Goal: Task Accomplishment & Management: Use online tool/utility

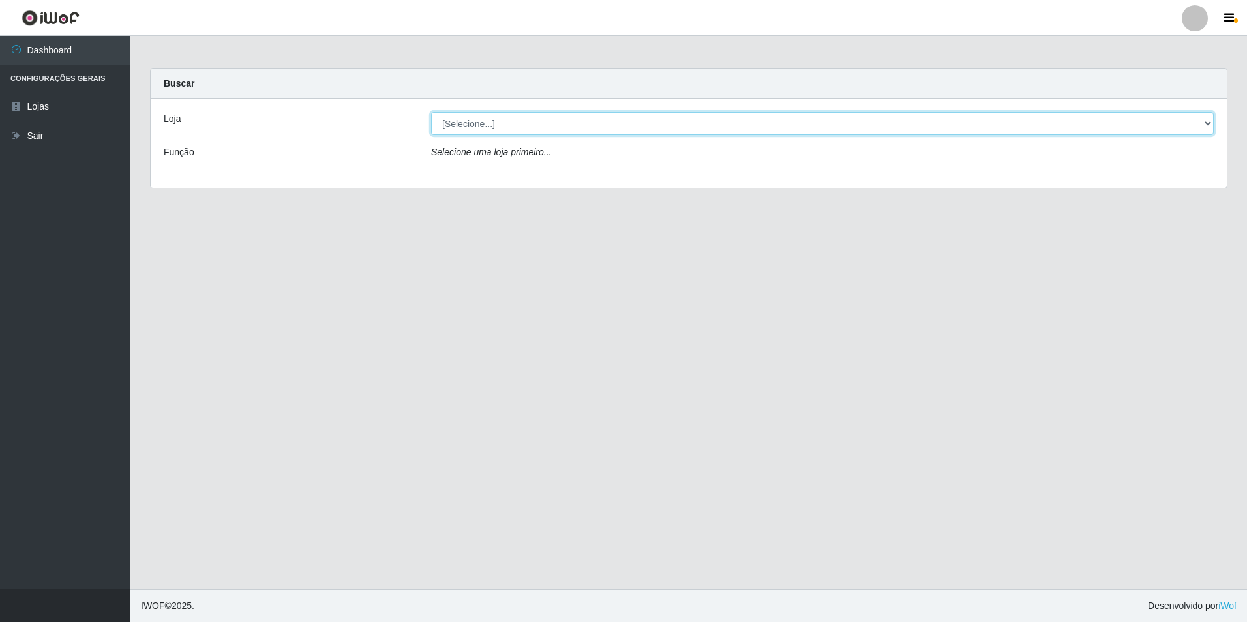
click at [1208, 123] on select "[Selecione...] Extrabom - Loja 57 Anchieta" at bounding box center [822, 123] width 783 height 23
select select "470"
click at [431, 112] on select "[Selecione...] Extrabom - Loja 57 Anchieta" at bounding box center [822, 123] width 783 height 23
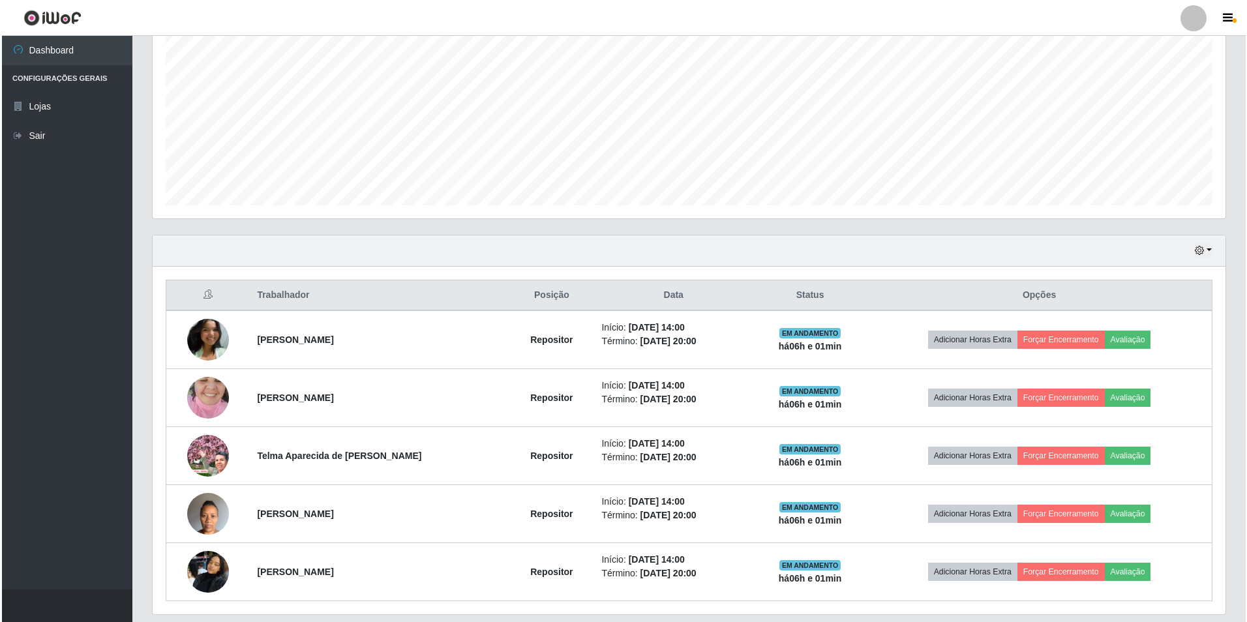
scroll to position [302, 0]
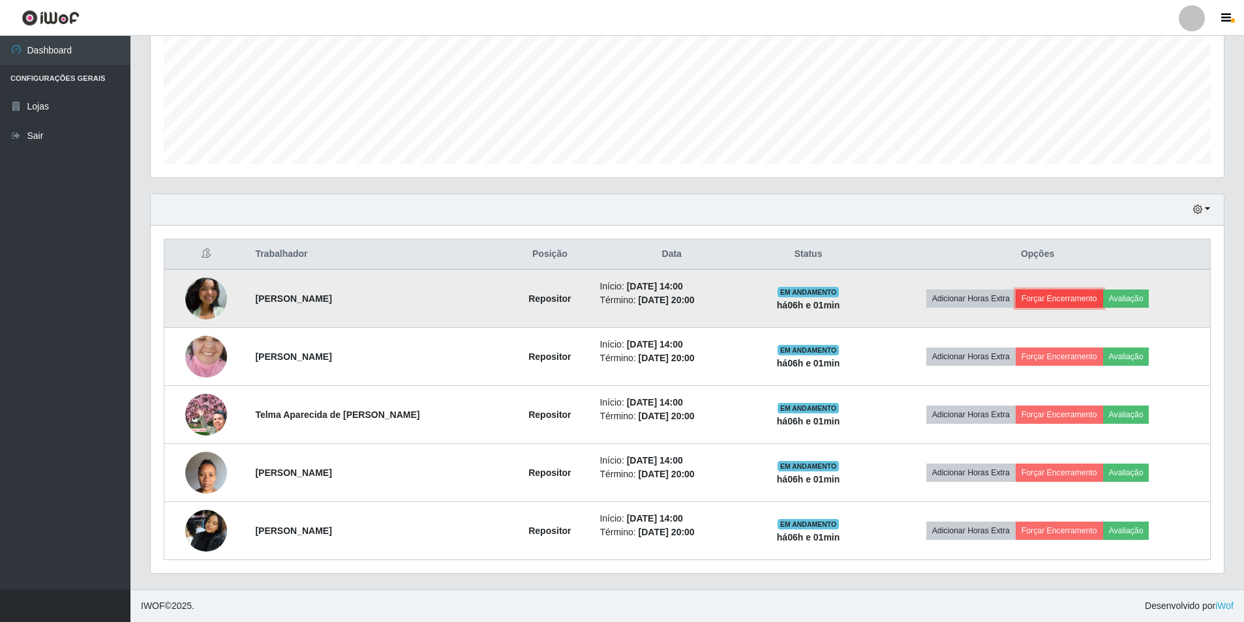
click at [1083, 298] on button "Forçar Encerramento" at bounding box center [1059, 299] width 87 height 18
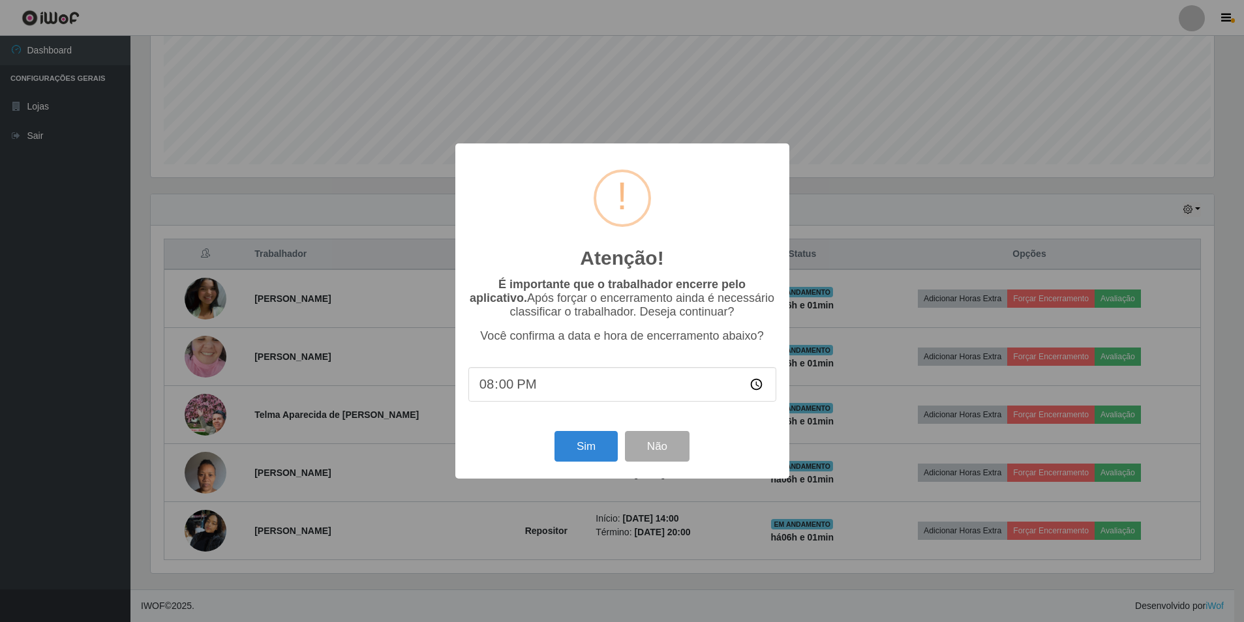
scroll to position [271, 1067]
click at [599, 442] on button "Sim" at bounding box center [587, 446] width 63 height 31
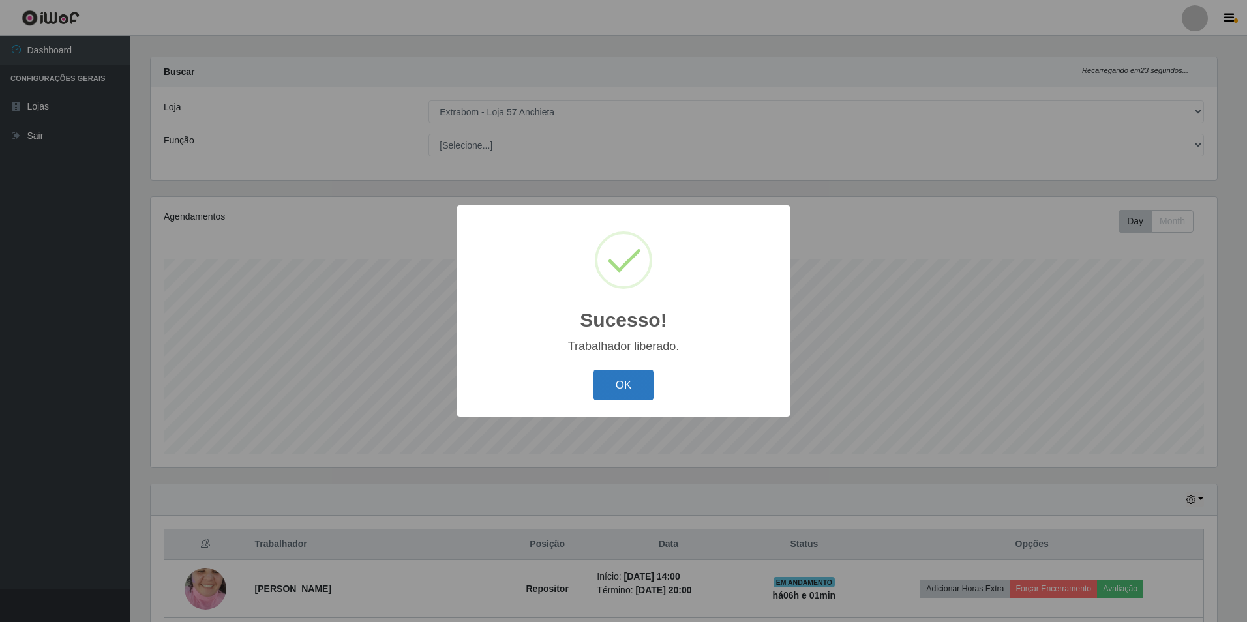
click at [619, 387] on button "OK" at bounding box center [624, 385] width 61 height 31
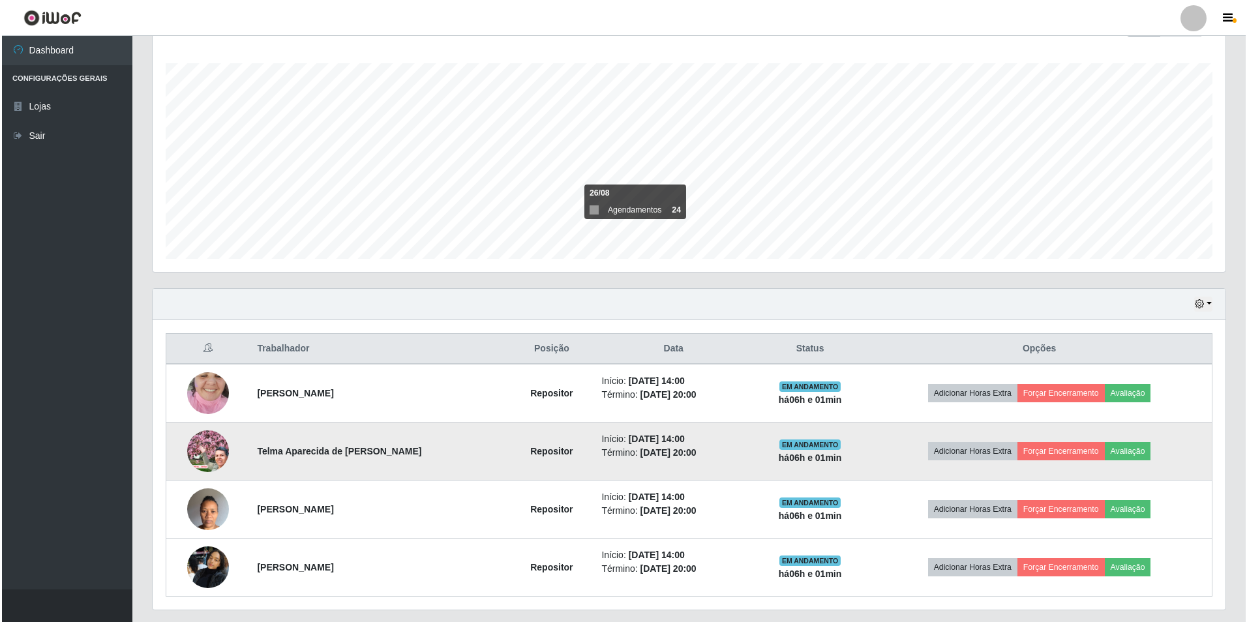
scroll to position [244, 0]
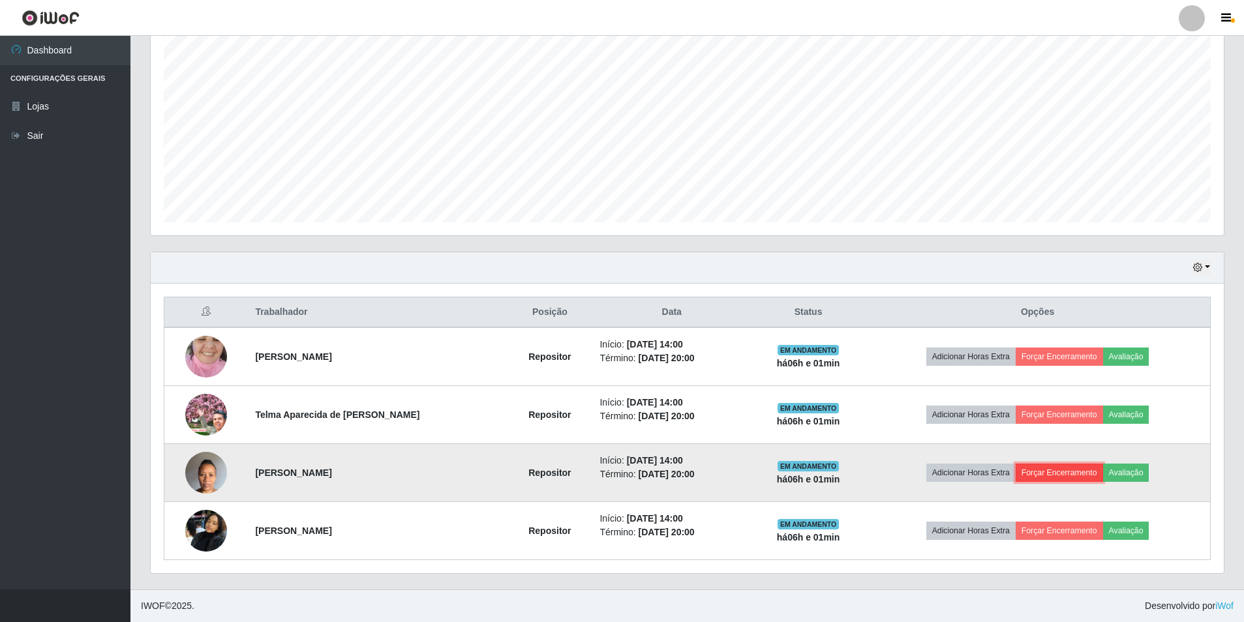
click at [1044, 472] on button "Forçar Encerramento" at bounding box center [1059, 473] width 87 height 18
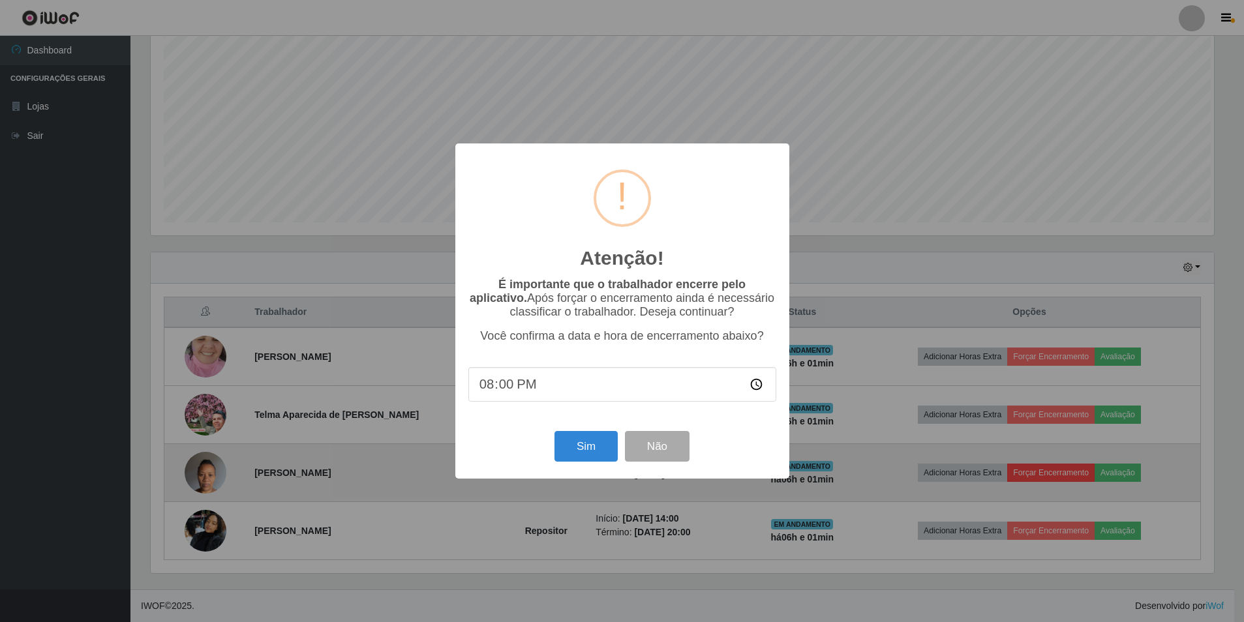
scroll to position [271, 1067]
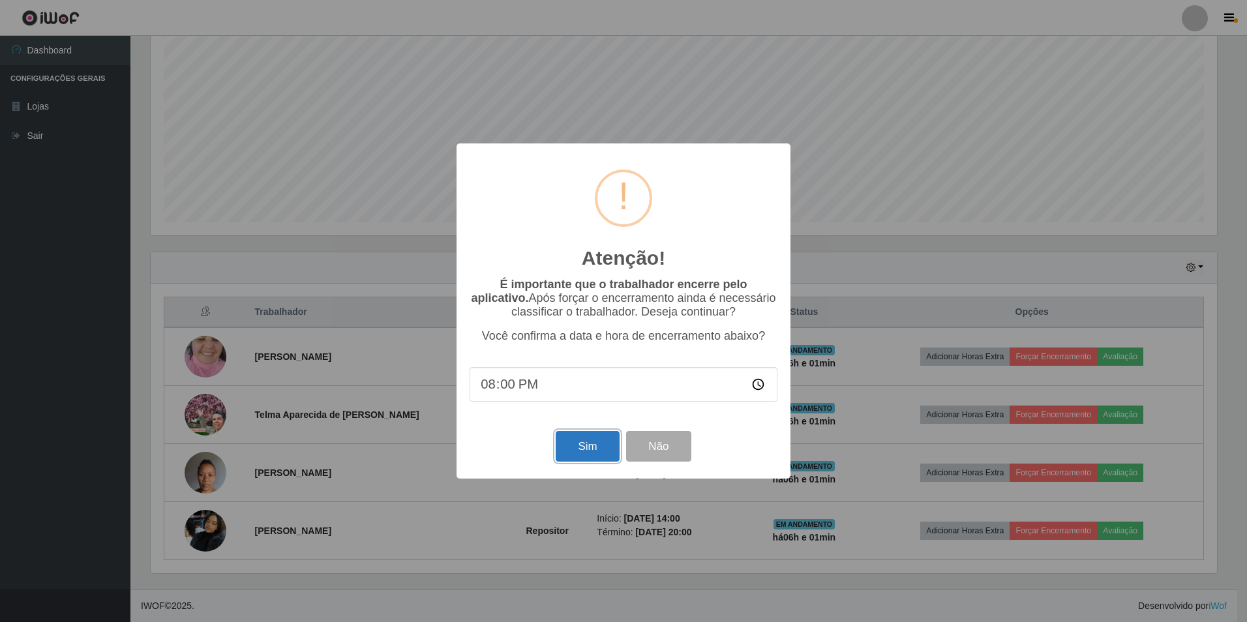
click at [585, 435] on button "Sim" at bounding box center [587, 446] width 63 height 31
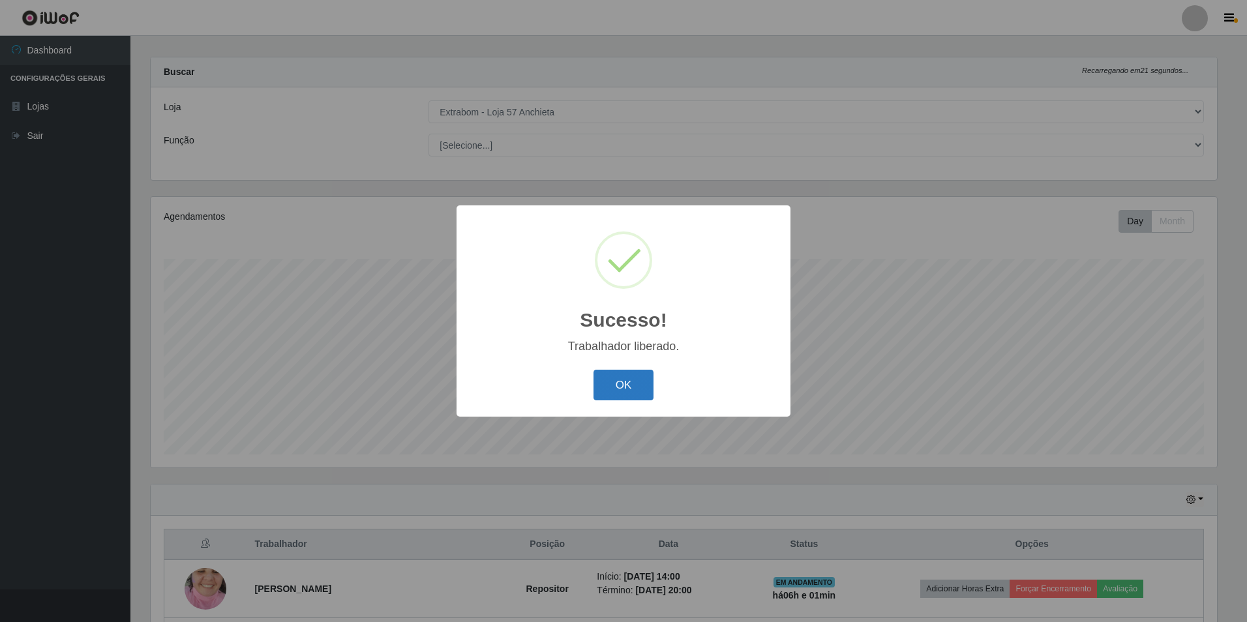
click at [626, 381] on button "OK" at bounding box center [624, 385] width 61 height 31
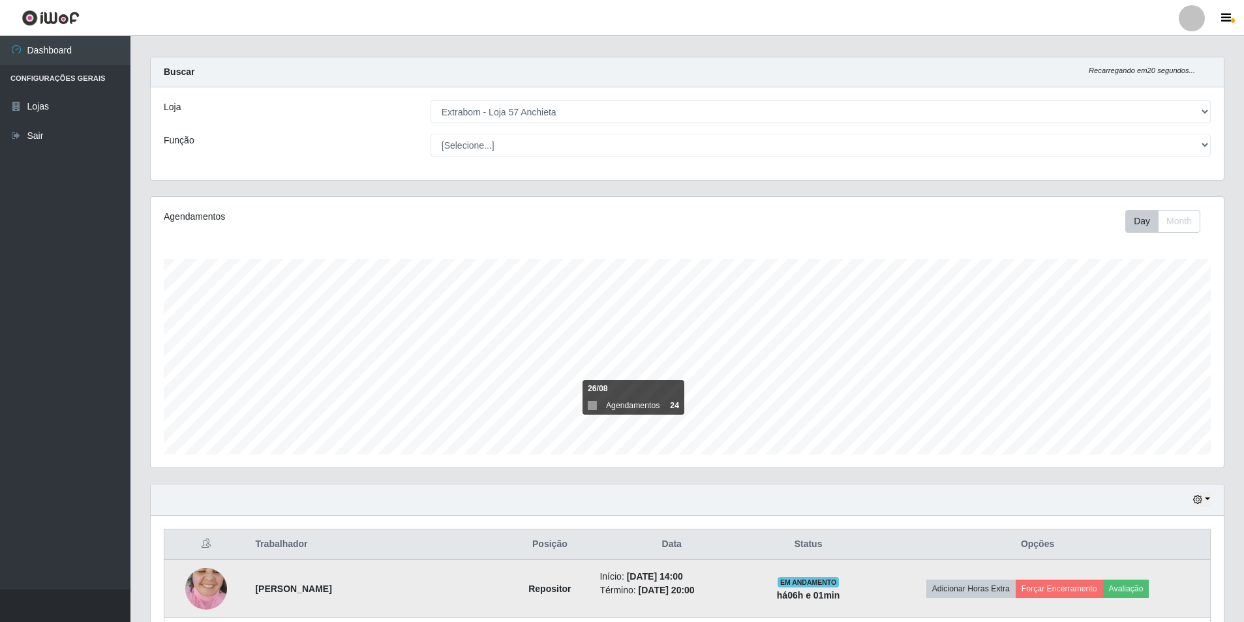
scroll to position [271, 1073]
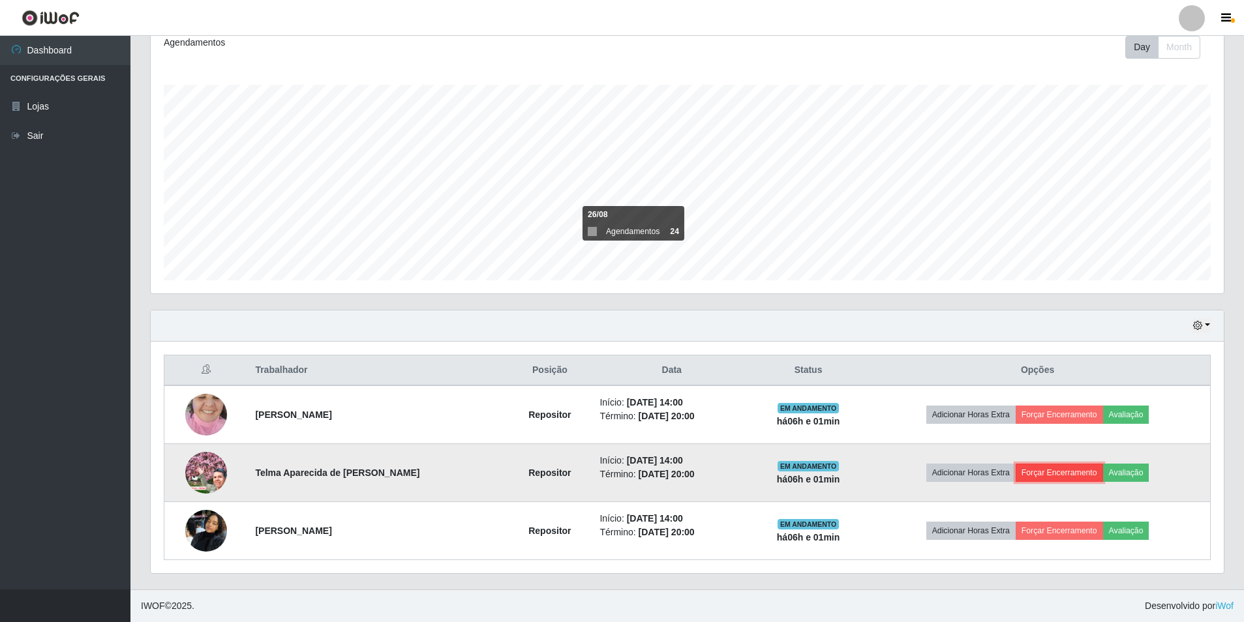
click at [1055, 468] on button "Forçar Encerramento" at bounding box center [1059, 473] width 87 height 18
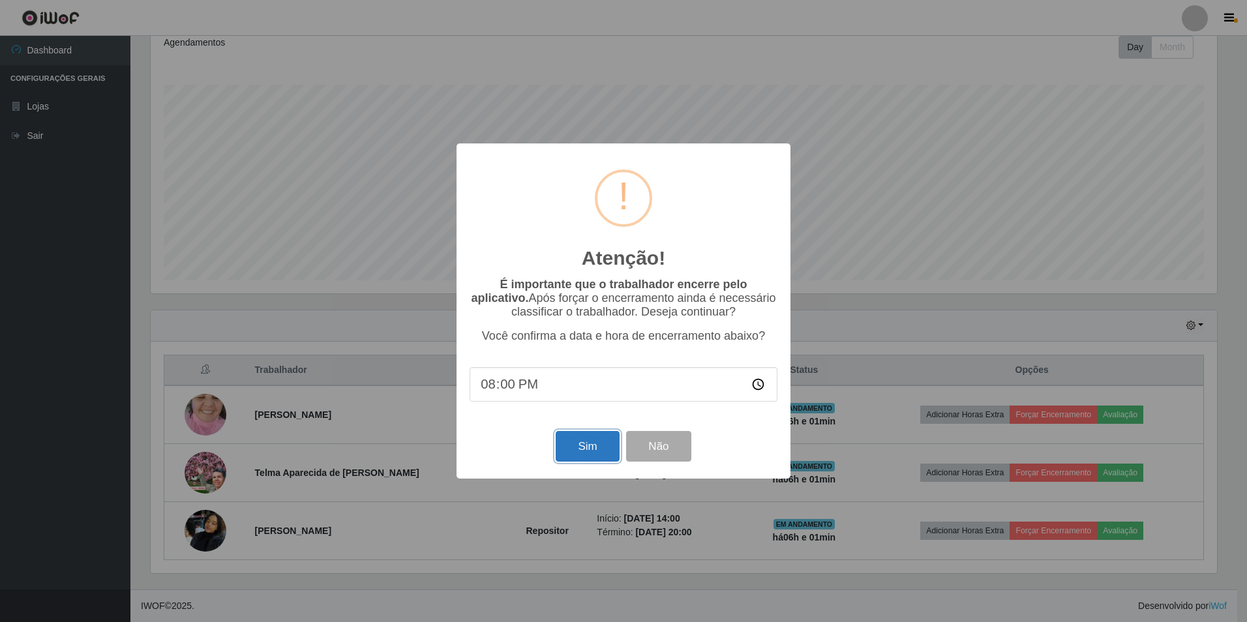
click at [604, 444] on button "Sim" at bounding box center [587, 446] width 63 height 31
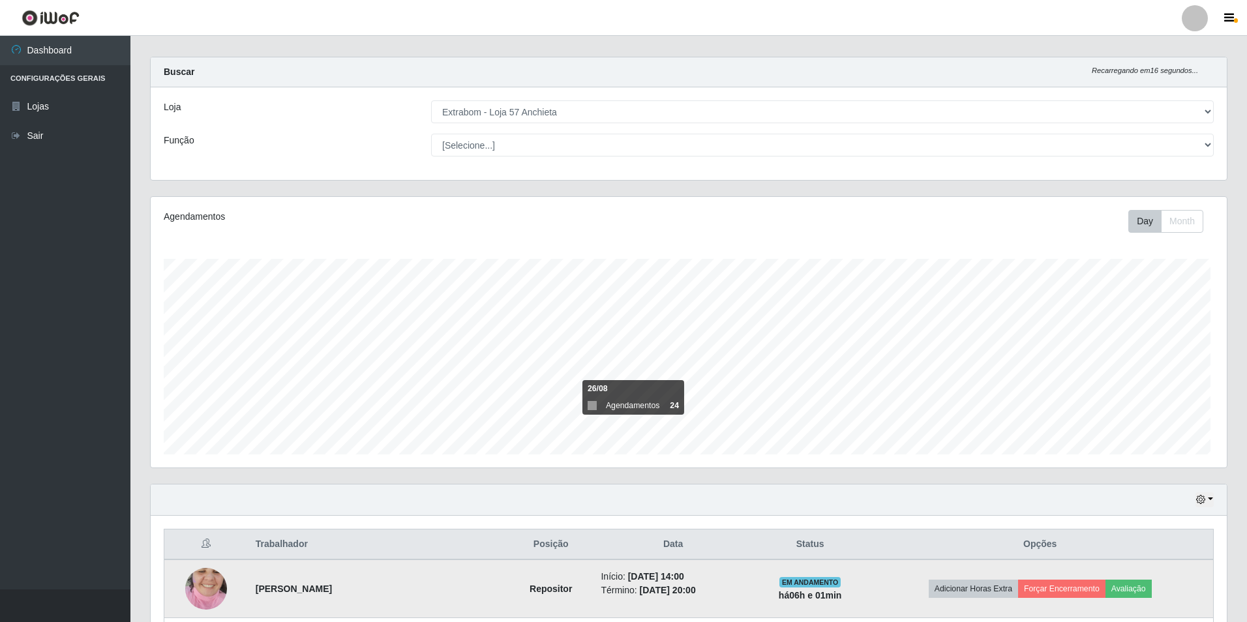
scroll to position [0, 0]
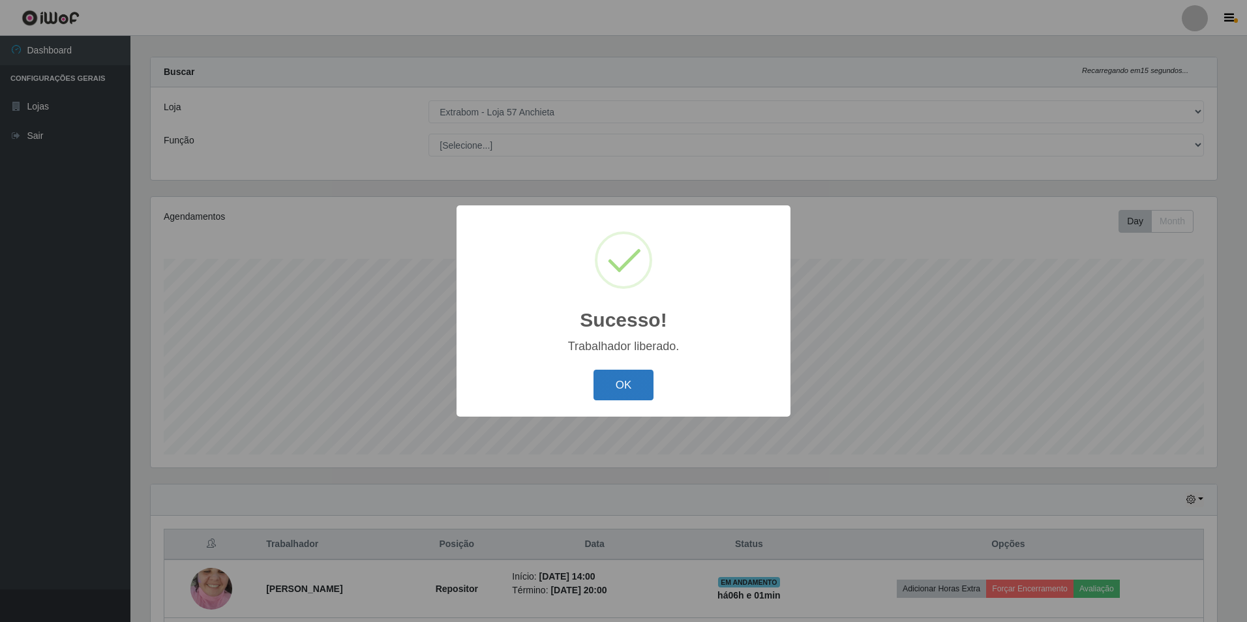
click at [598, 388] on button "OK" at bounding box center [624, 385] width 61 height 31
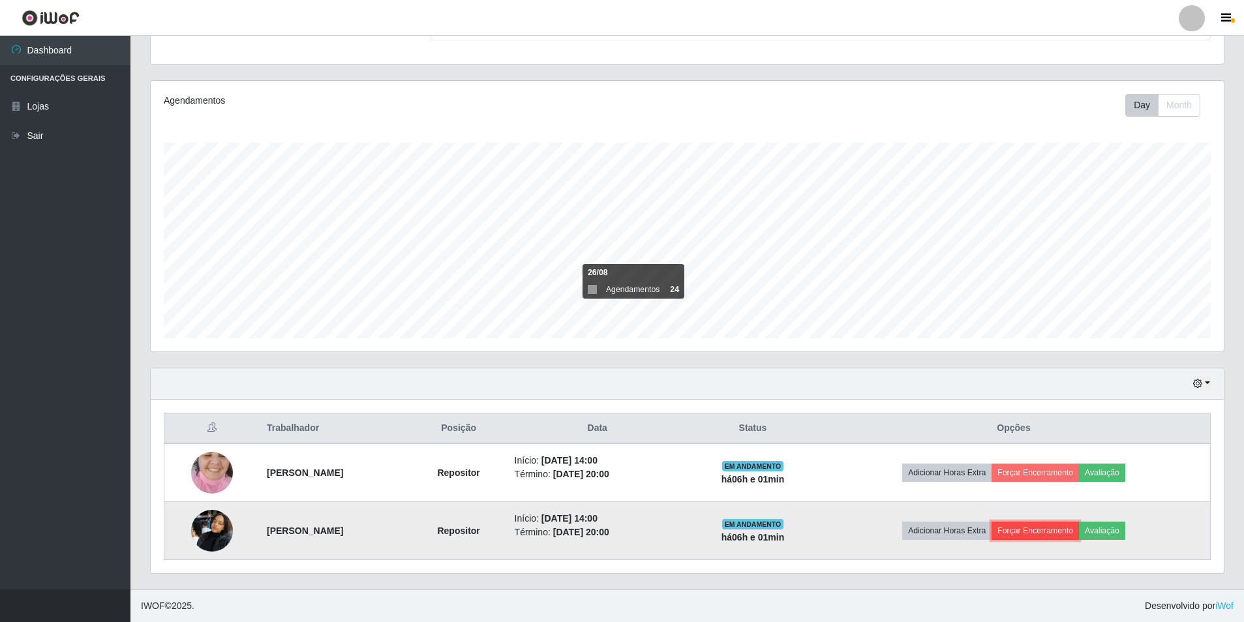
click at [1055, 528] on button "Forçar Encerramento" at bounding box center [1034, 531] width 87 height 18
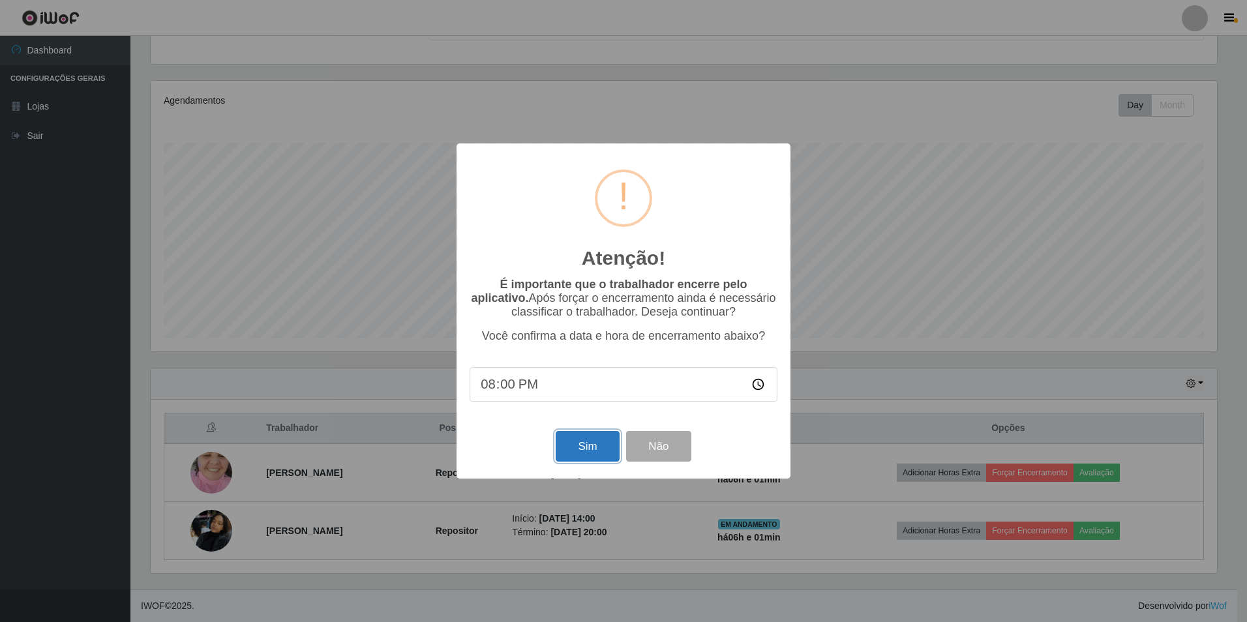
click at [575, 447] on button "Sim" at bounding box center [587, 446] width 63 height 31
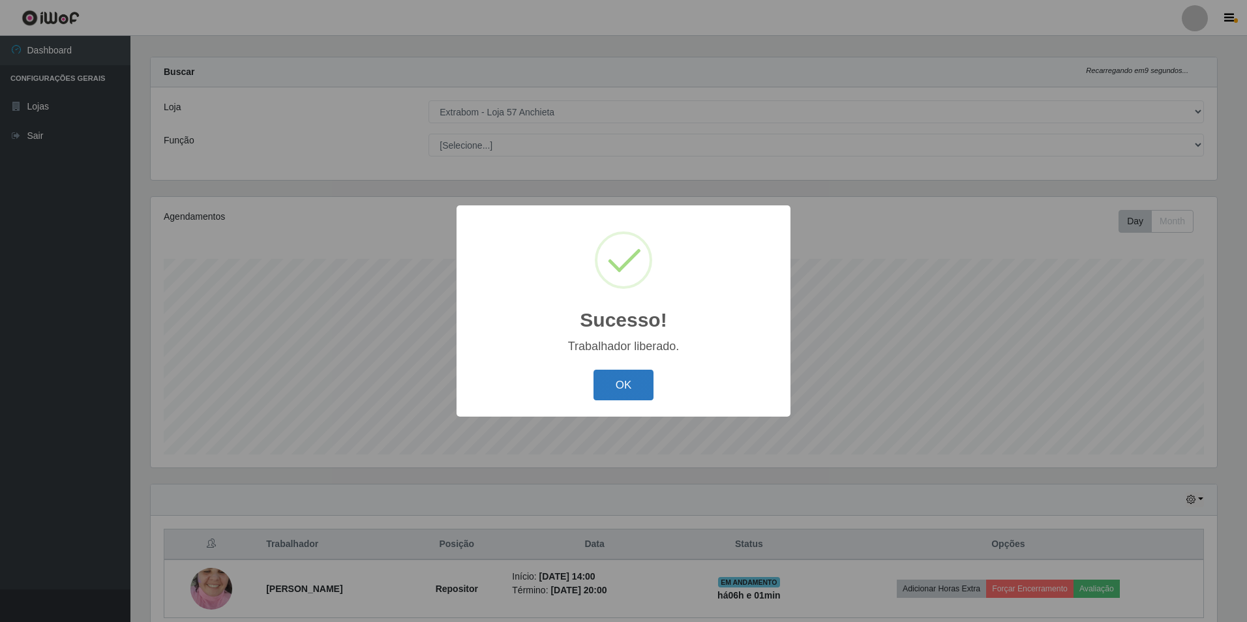
click at [637, 378] on button "OK" at bounding box center [624, 385] width 61 height 31
